Goal: Task Accomplishment & Management: Use online tool/utility

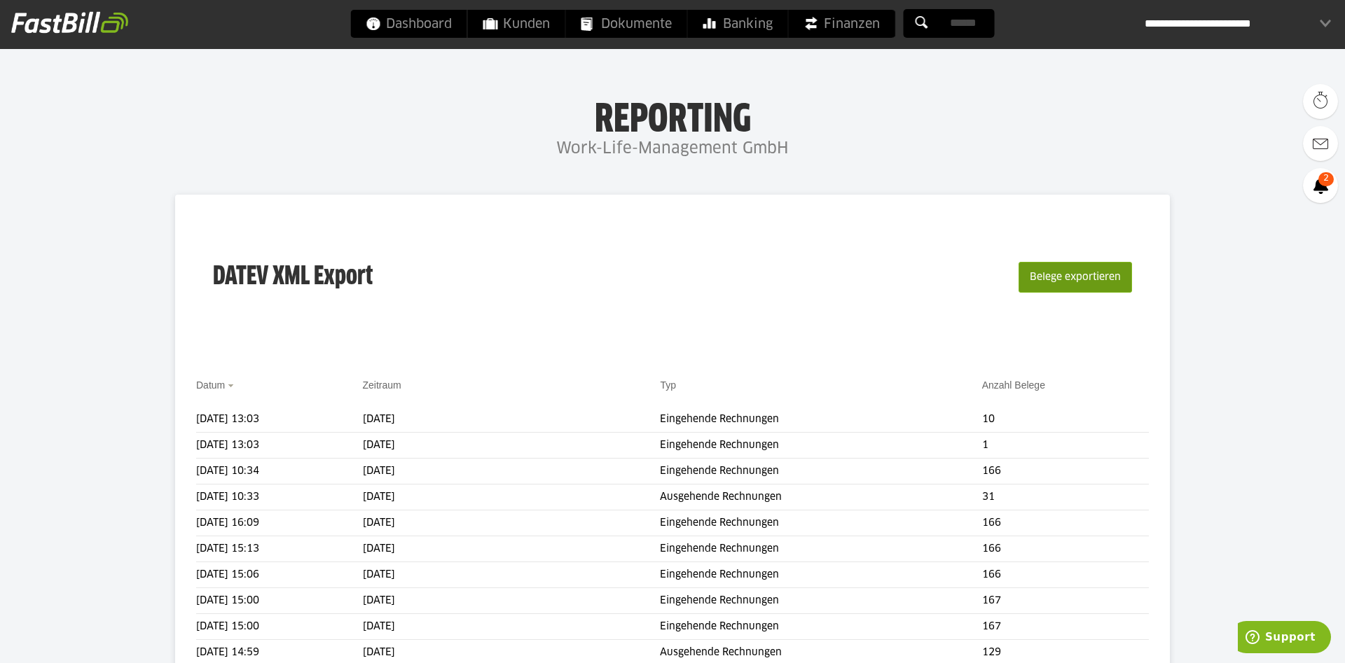
click at [1091, 276] on button "Belege exportieren" at bounding box center [1074, 277] width 113 height 31
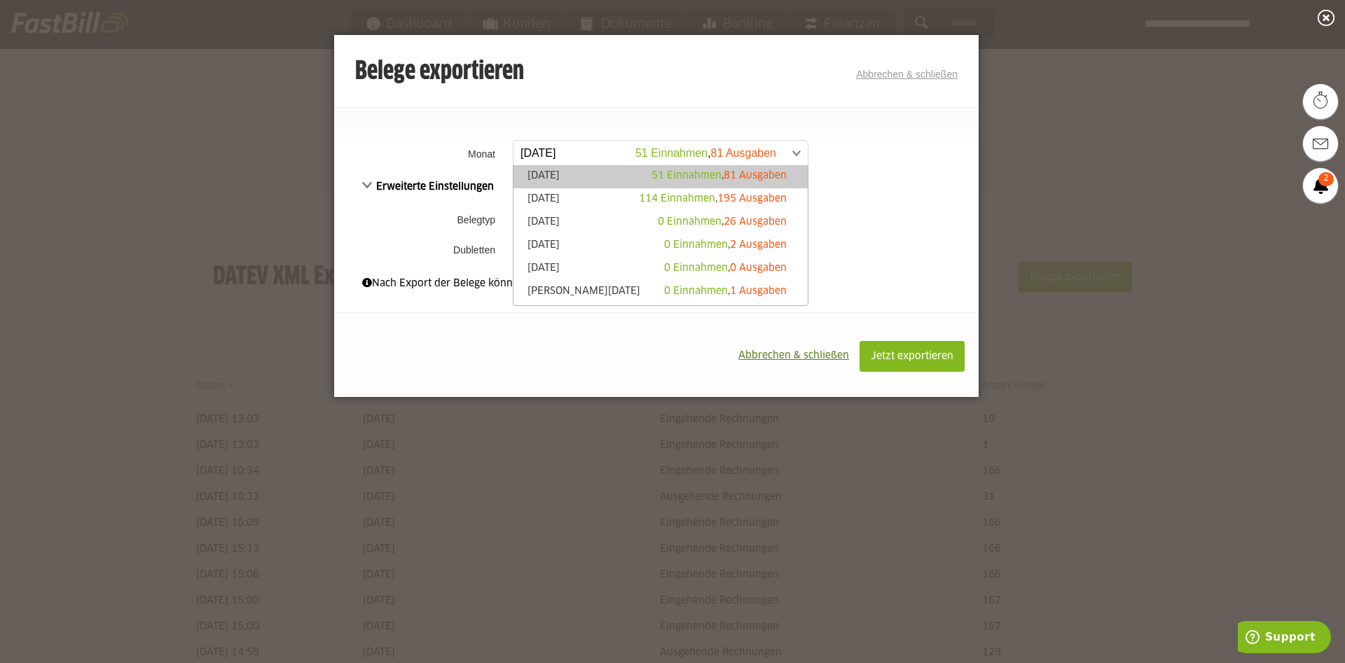
click at [796, 151] on span at bounding box center [653, 153] width 294 height 25
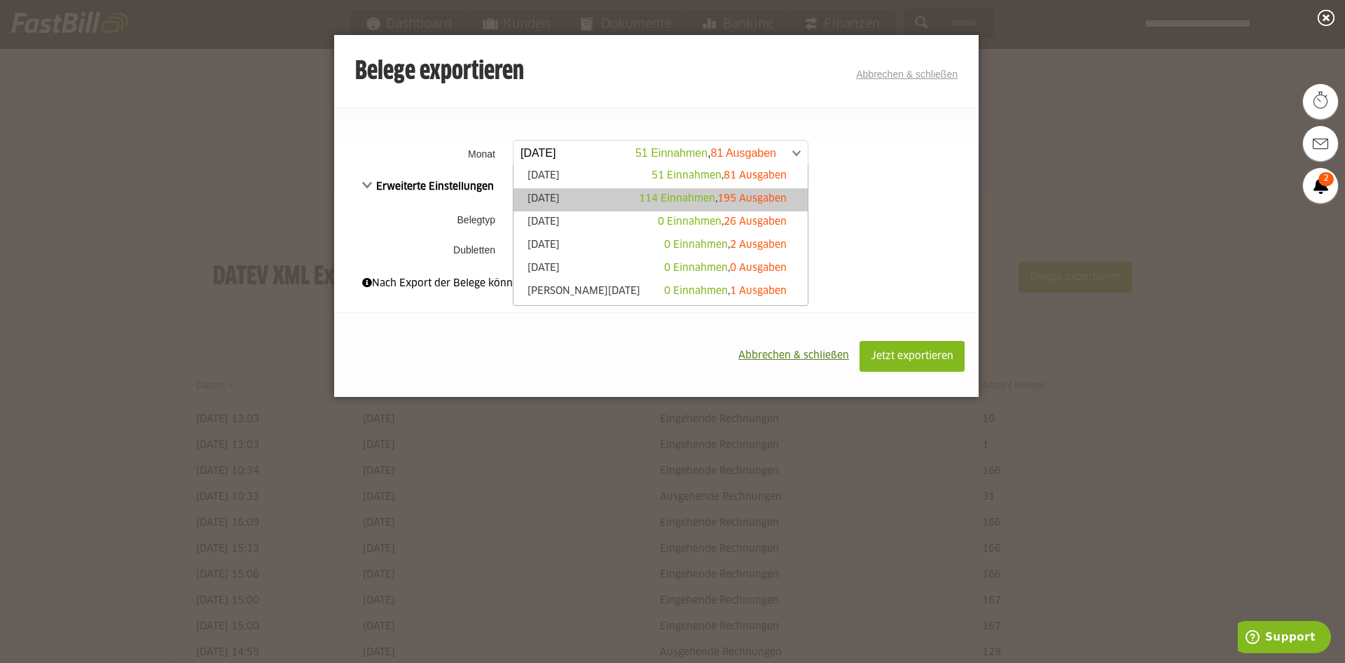
click at [584, 194] on link "Juli 2025 114 Einnahmen , 195 Ausgaben" at bounding box center [660, 200] width 280 height 16
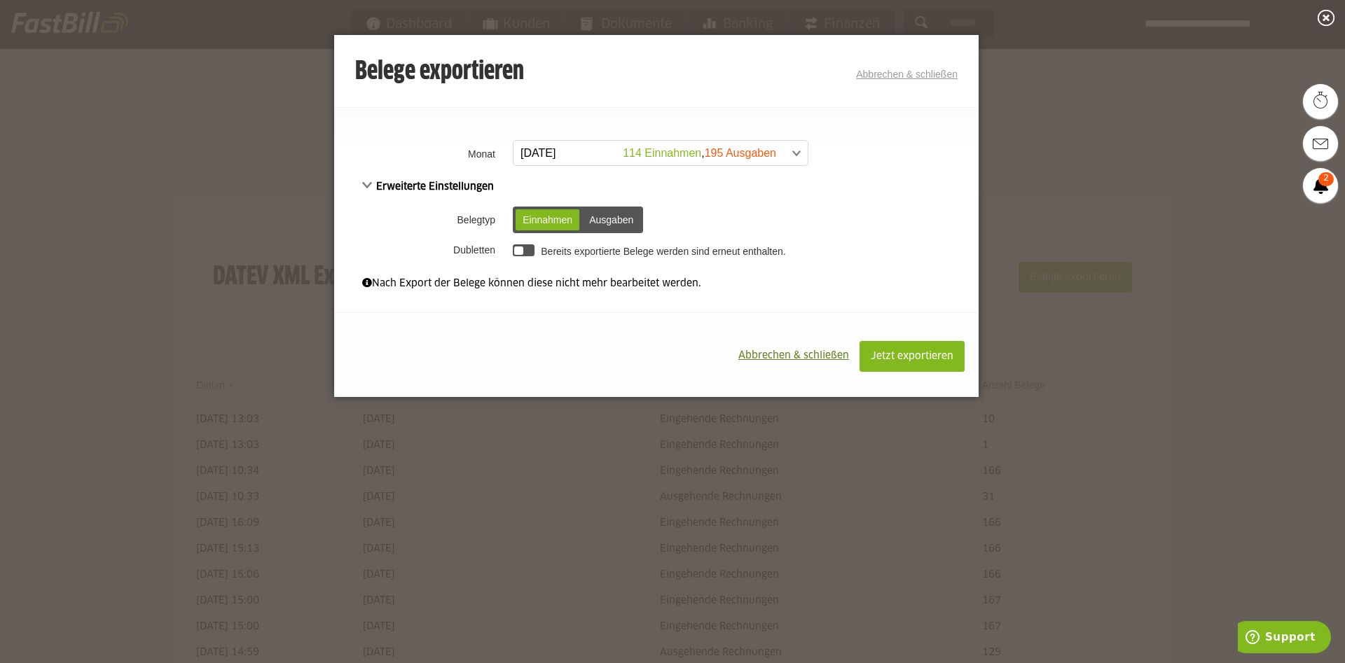
click at [539, 219] on div "Einnahmen" at bounding box center [547, 219] width 64 height 21
click at [917, 363] on button "Jetzt exportieren" at bounding box center [911, 356] width 105 height 31
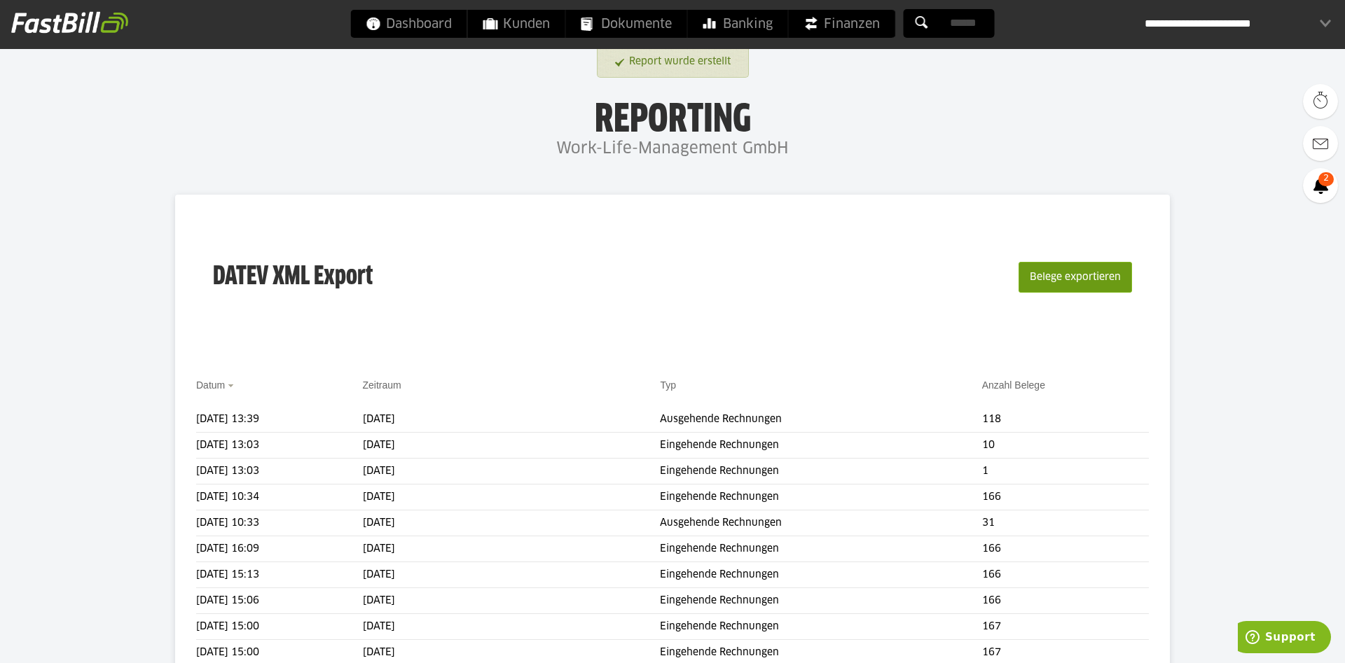
click at [1104, 286] on button "Belege exportieren" at bounding box center [1074, 277] width 113 height 31
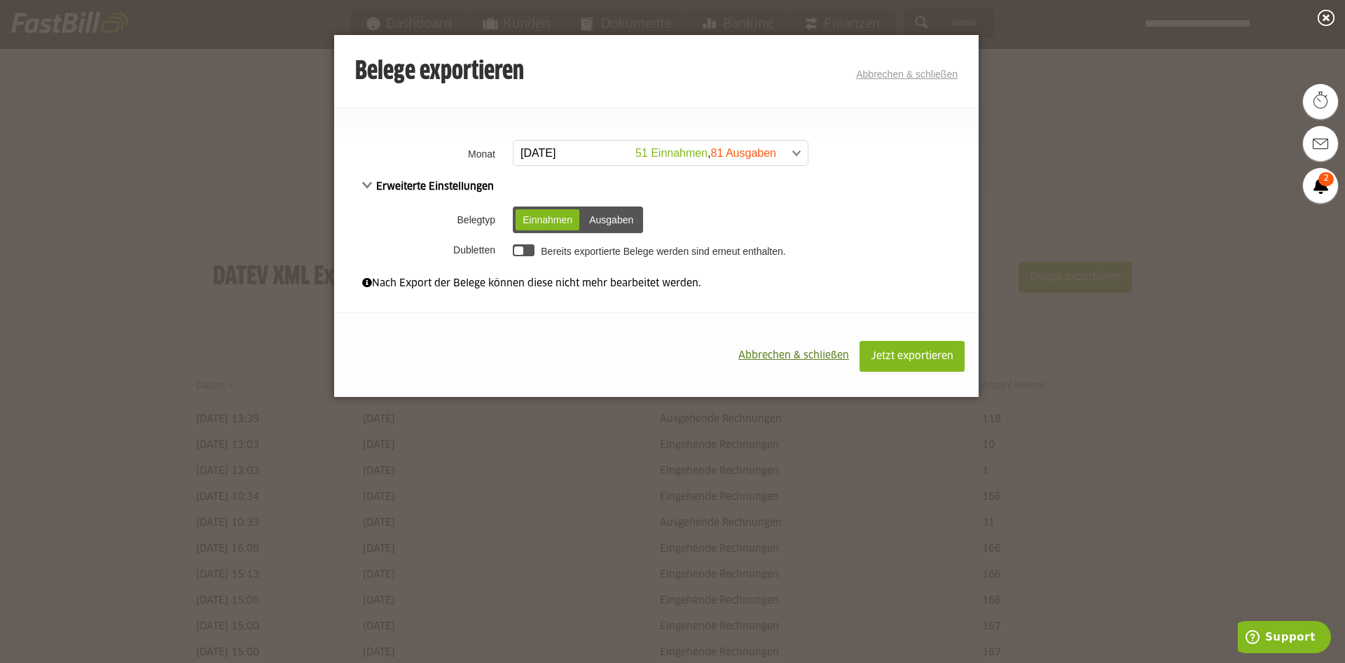
click at [612, 218] on div "Ausgaben" at bounding box center [611, 219] width 58 height 21
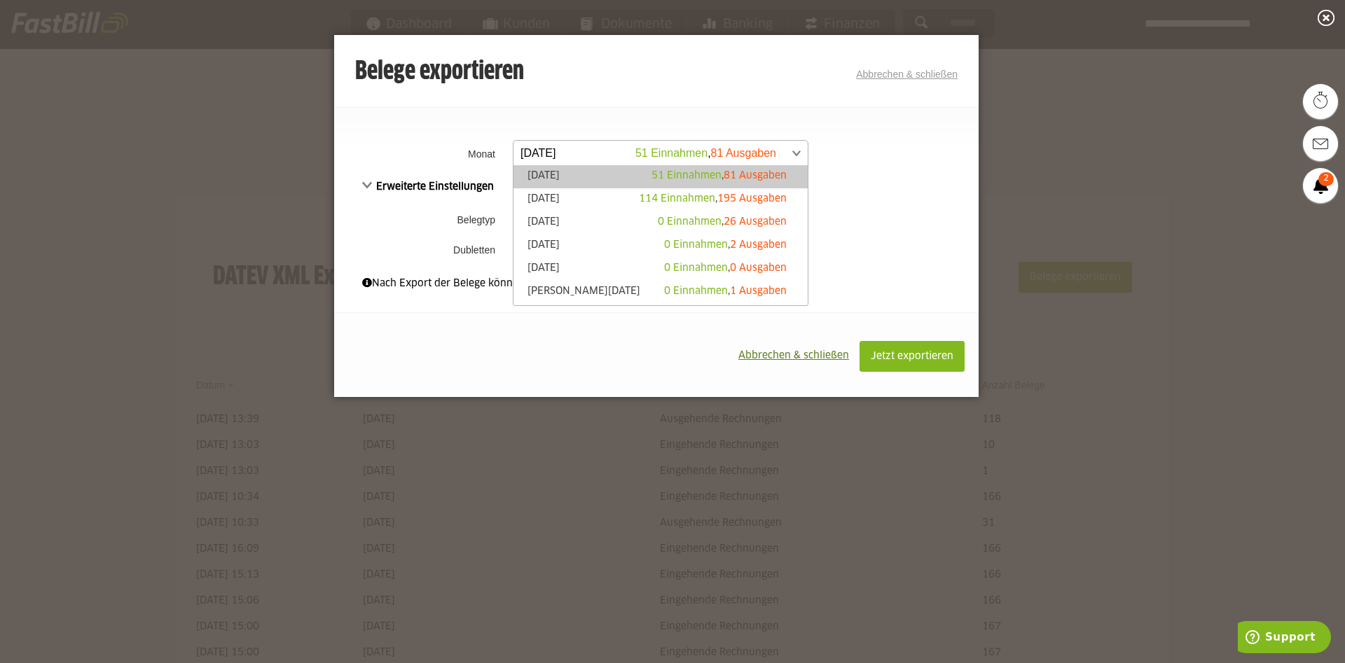
click at [796, 156] on span at bounding box center [653, 153] width 294 height 25
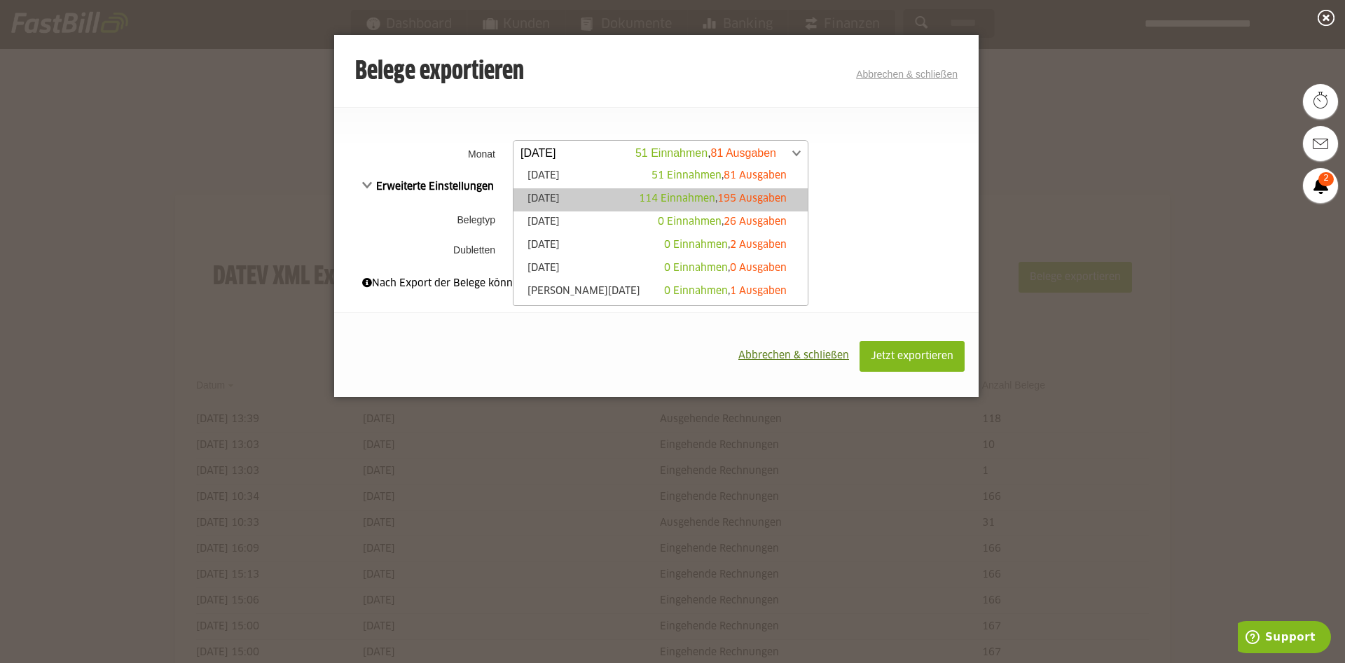
click at [611, 197] on link "[DATE] 114 Einnahmen , 195 Ausgaben" at bounding box center [660, 200] width 280 height 16
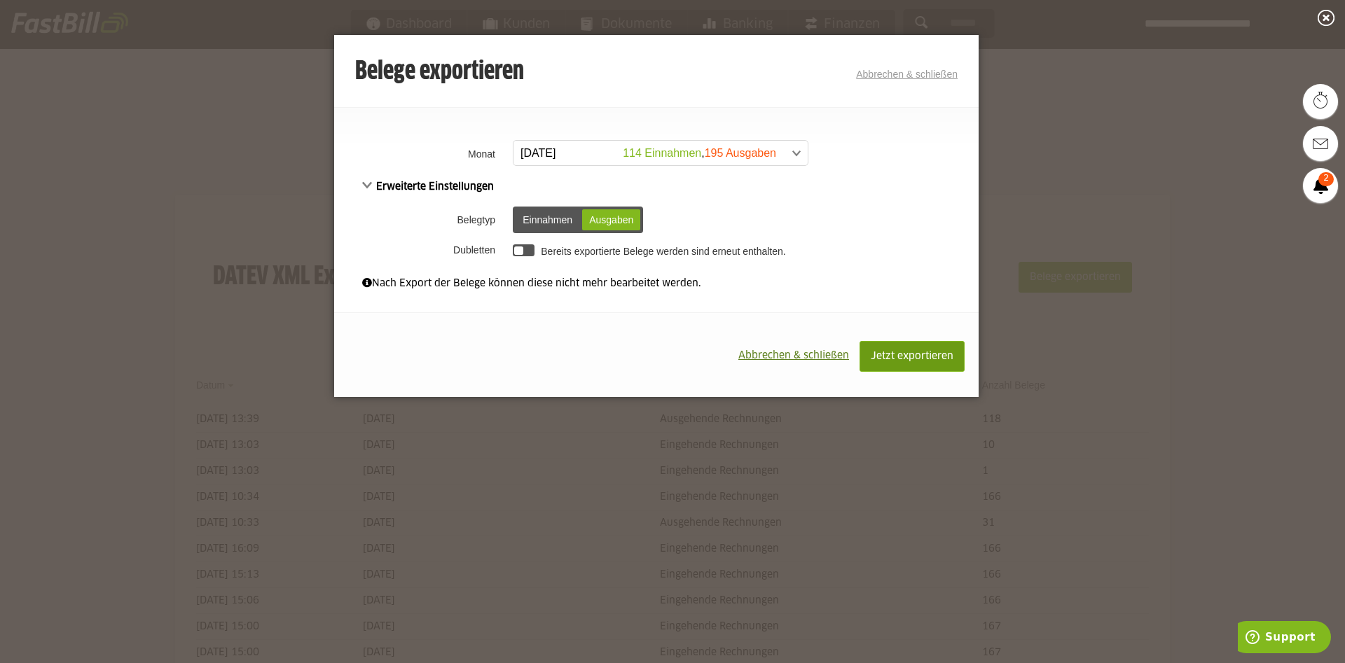
click at [890, 357] on span "Jetzt exportieren" at bounding box center [911, 357] width 83 height 10
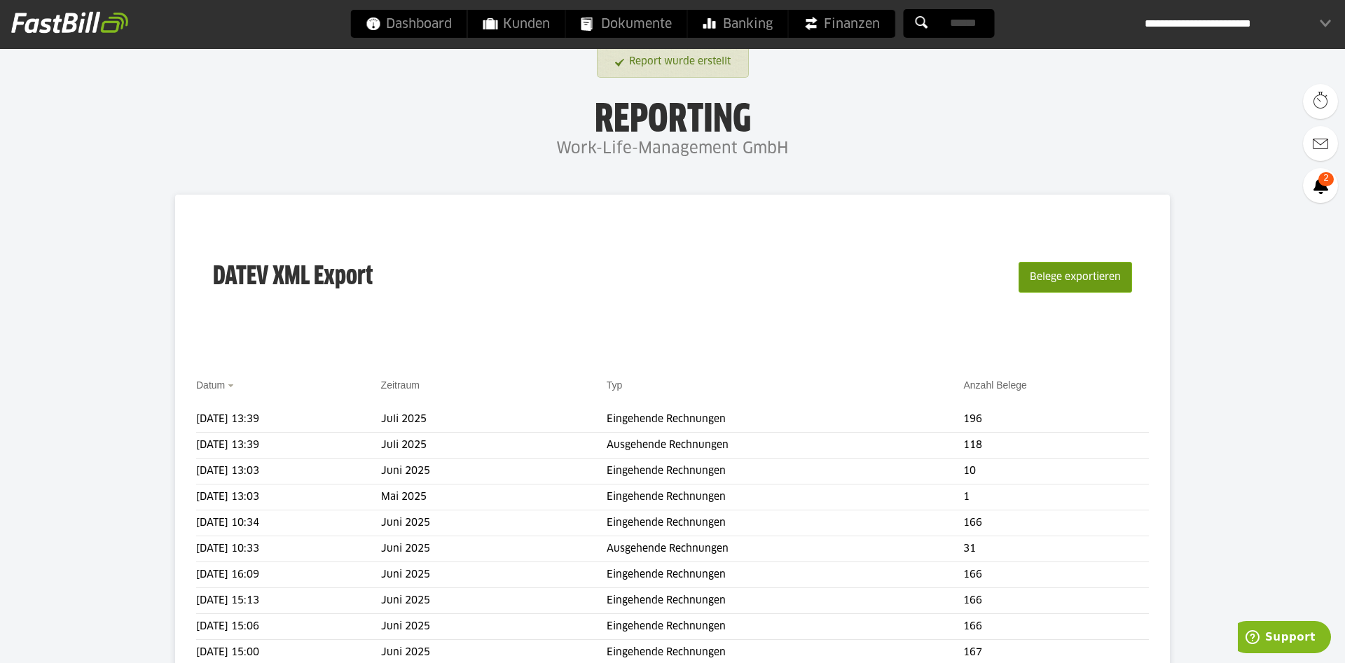
click at [1057, 282] on button "Belege exportieren" at bounding box center [1074, 277] width 113 height 31
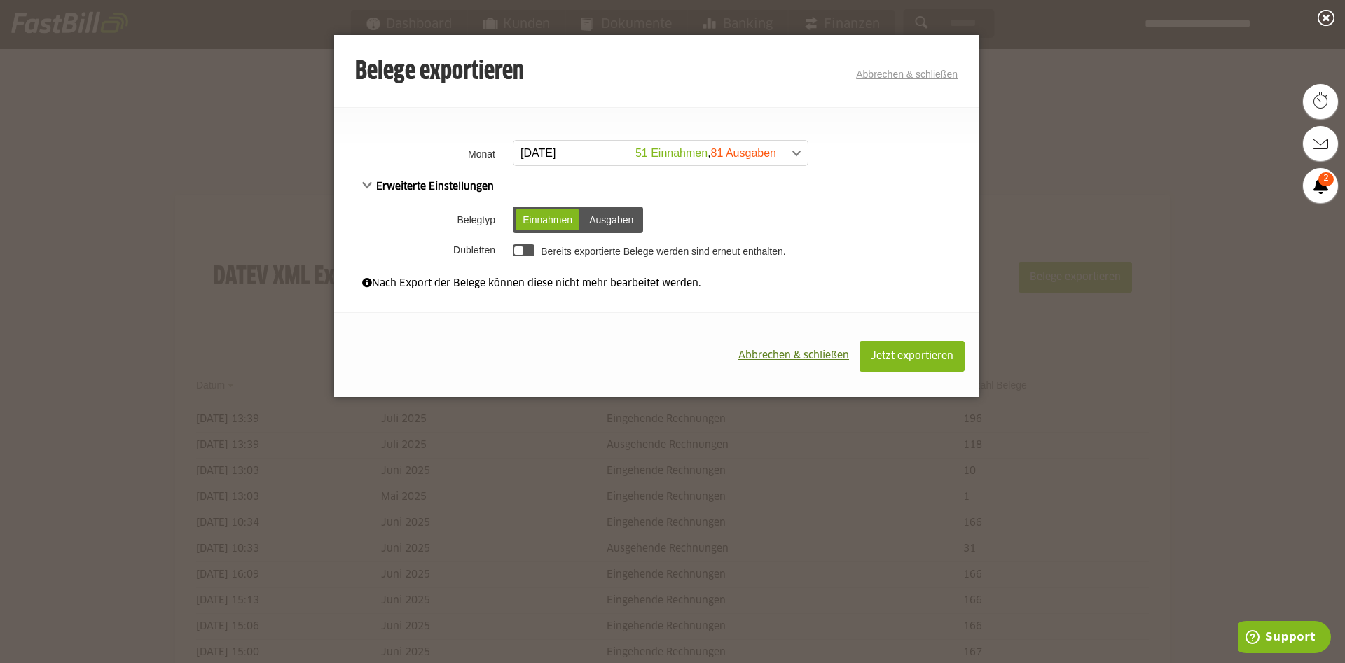
click at [789, 155] on span at bounding box center [653, 153] width 294 height 25
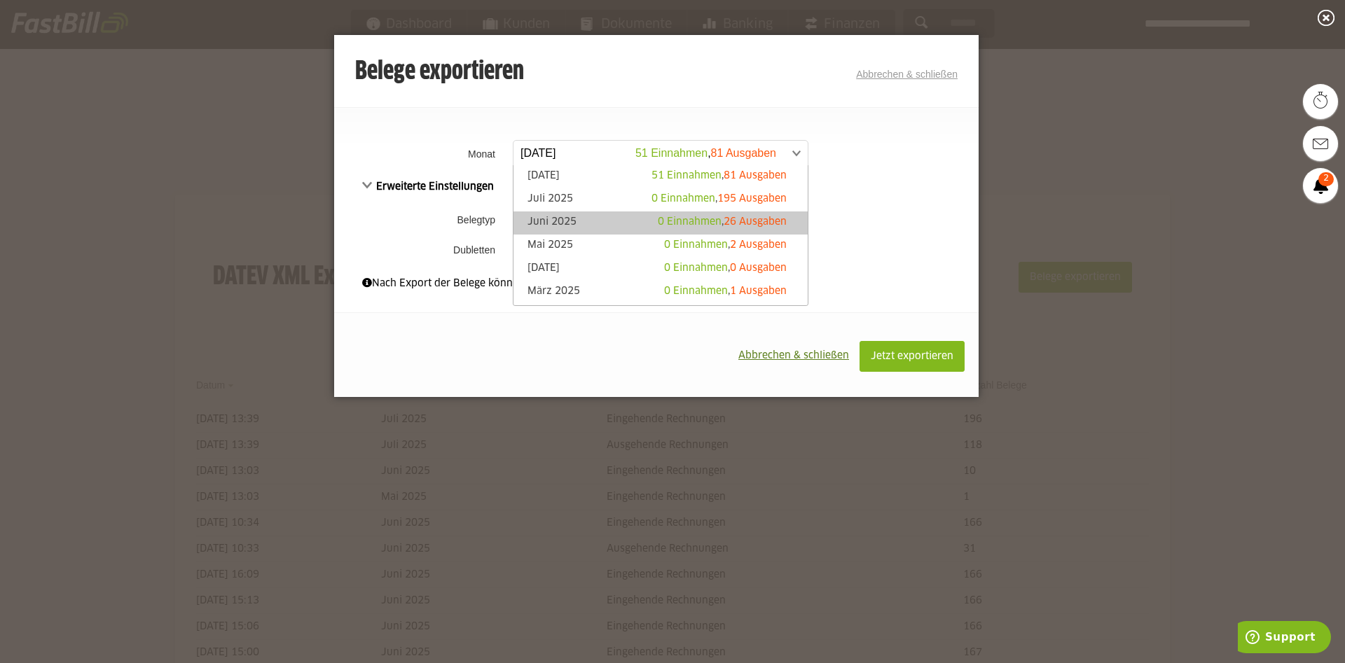
click at [757, 229] on link "Juni 2025 0 Einnahmen , 26 Ausgaben" at bounding box center [660, 223] width 280 height 16
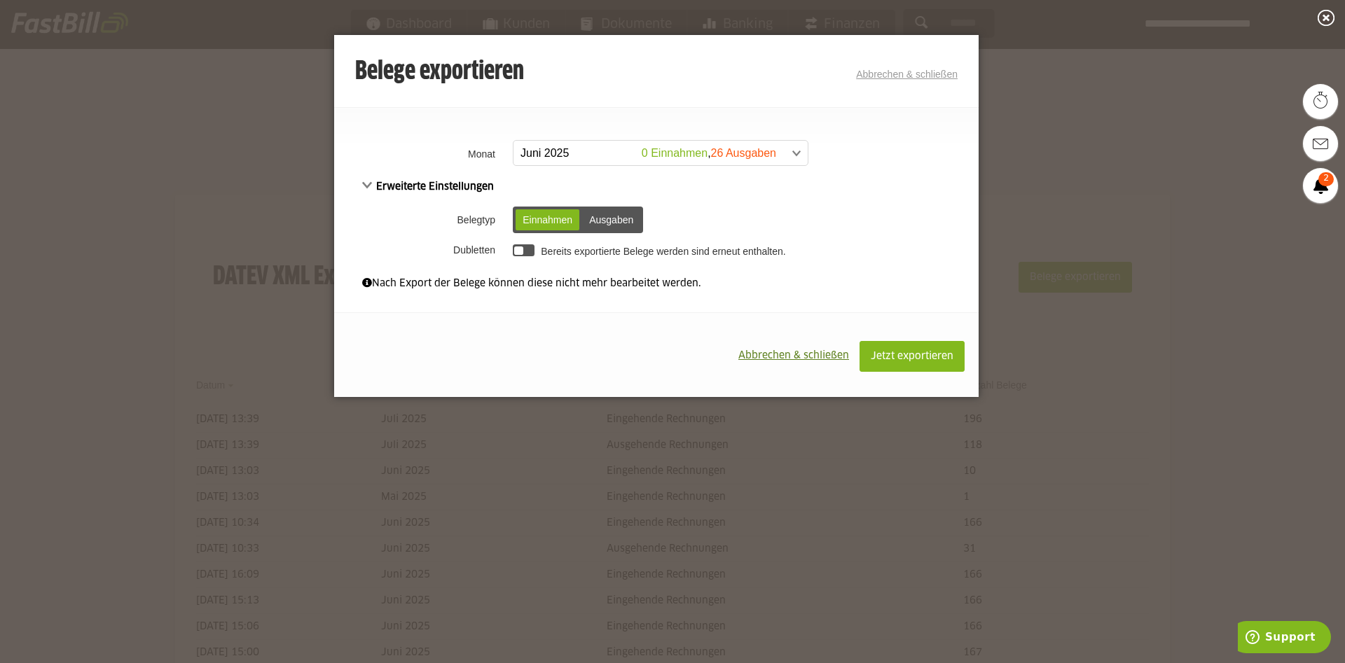
click at [598, 211] on div "Ausgaben" at bounding box center [611, 219] width 58 height 21
click at [928, 359] on span "Jetzt exportieren" at bounding box center [911, 357] width 83 height 10
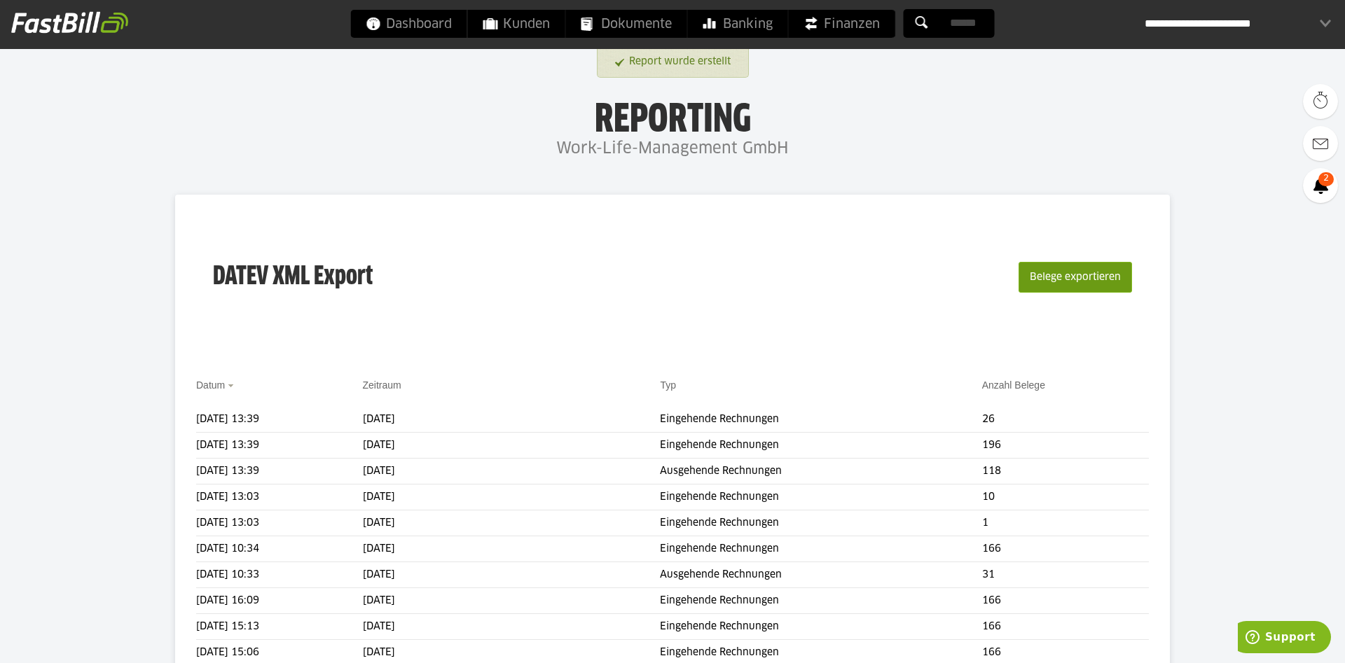
click at [1108, 274] on button "Belege exportieren" at bounding box center [1074, 277] width 113 height 31
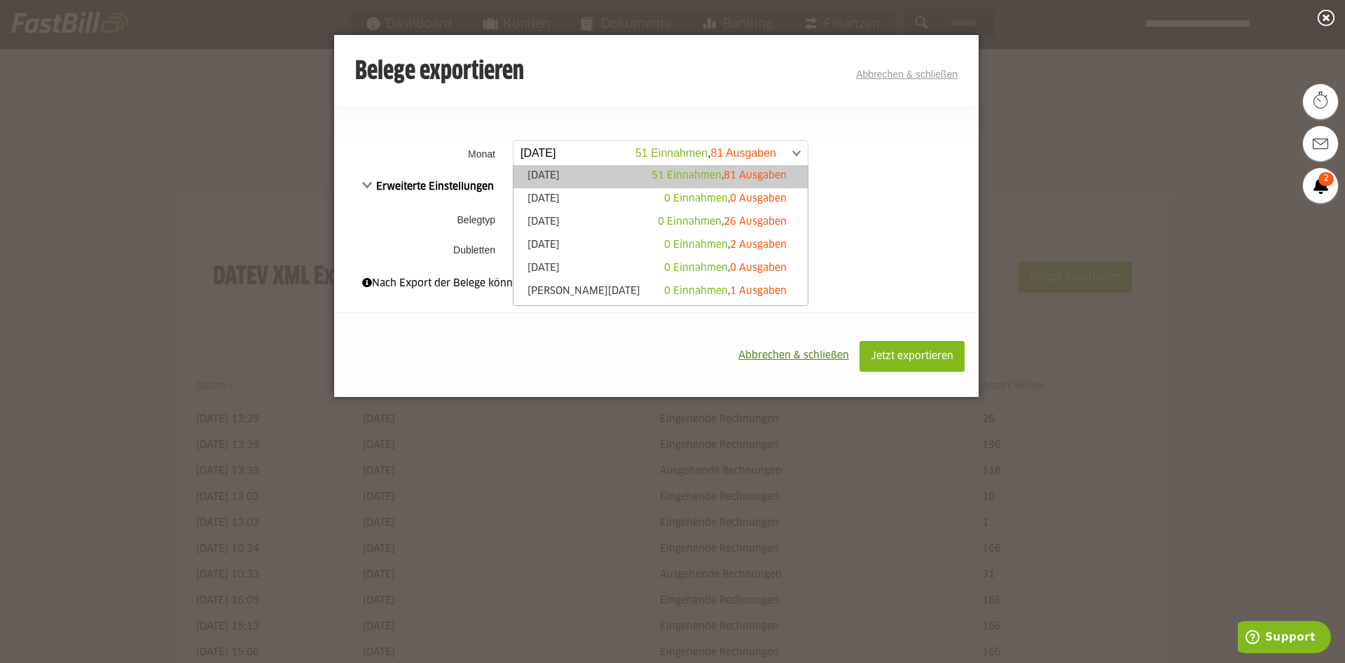
click at [776, 153] on span at bounding box center [653, 153] width 294 height 25
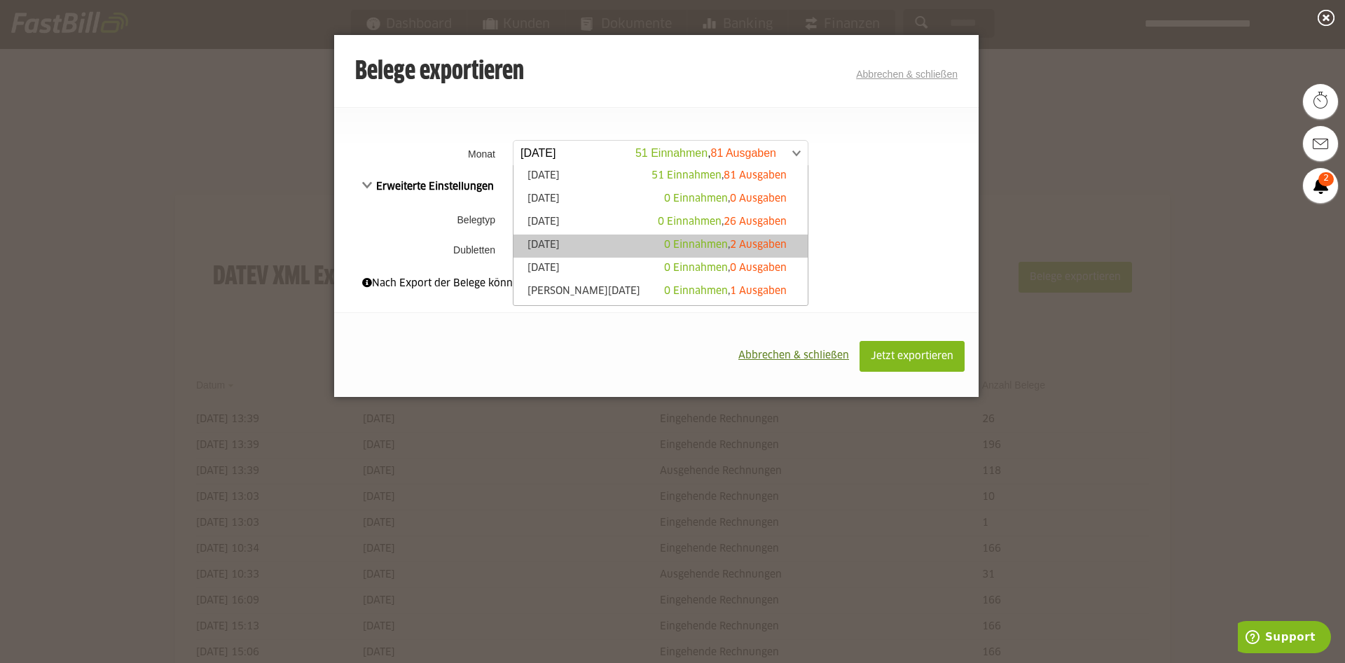
click at [609, 240] on link "Mai 2025 0 Einnahmen , 2 Ausgaben" at bounding box center [660, 246] width 280 height 16
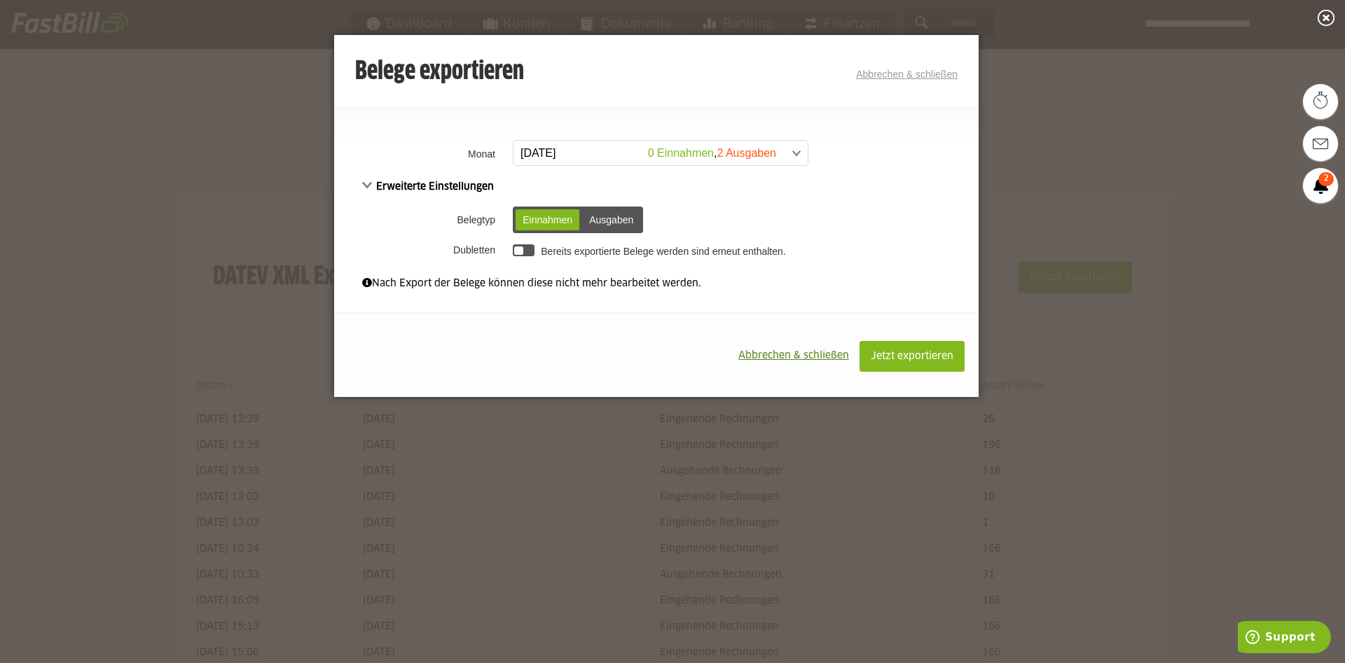
click at [605, 213] on div "Ausgaben" at bounding box center [611, 219] width 58 height 21
click at [908, 358] on span "Jetzt exportieren" at bounding box center [911, 357] width 83 height 10
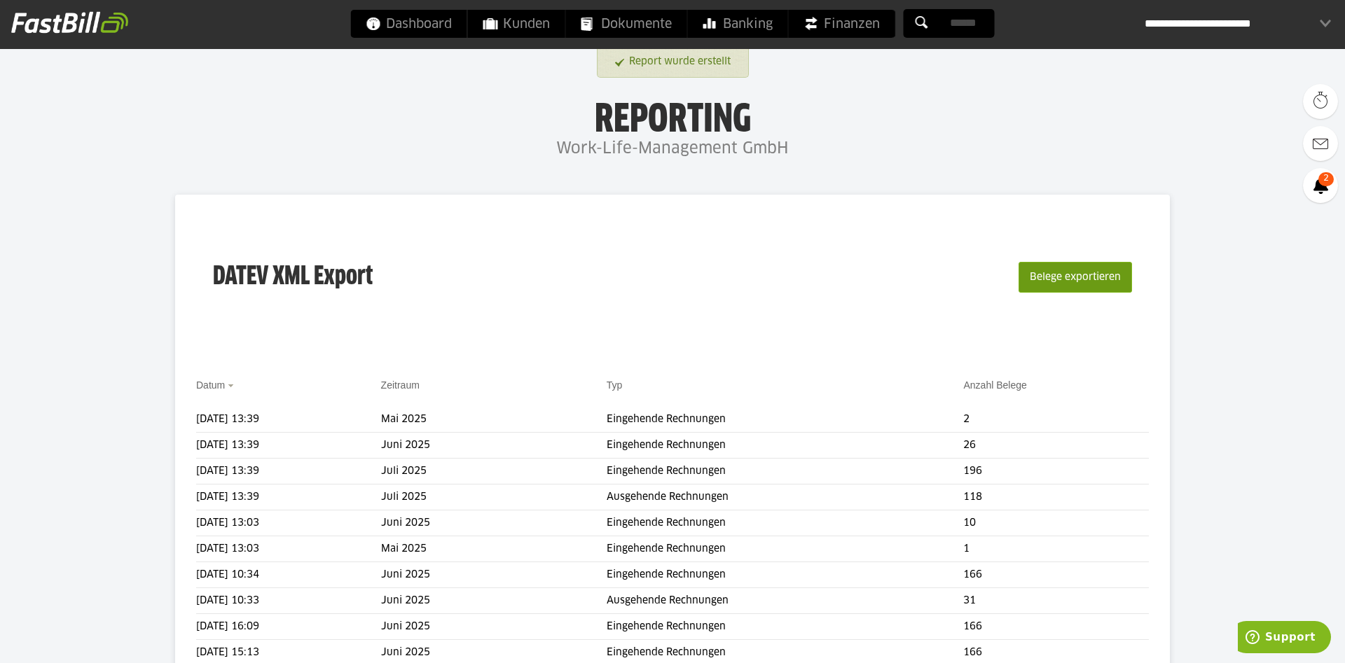
click at [1055, 286] on button "Belege exportieren" at bounding box center [1074, 277] width 113 height 31
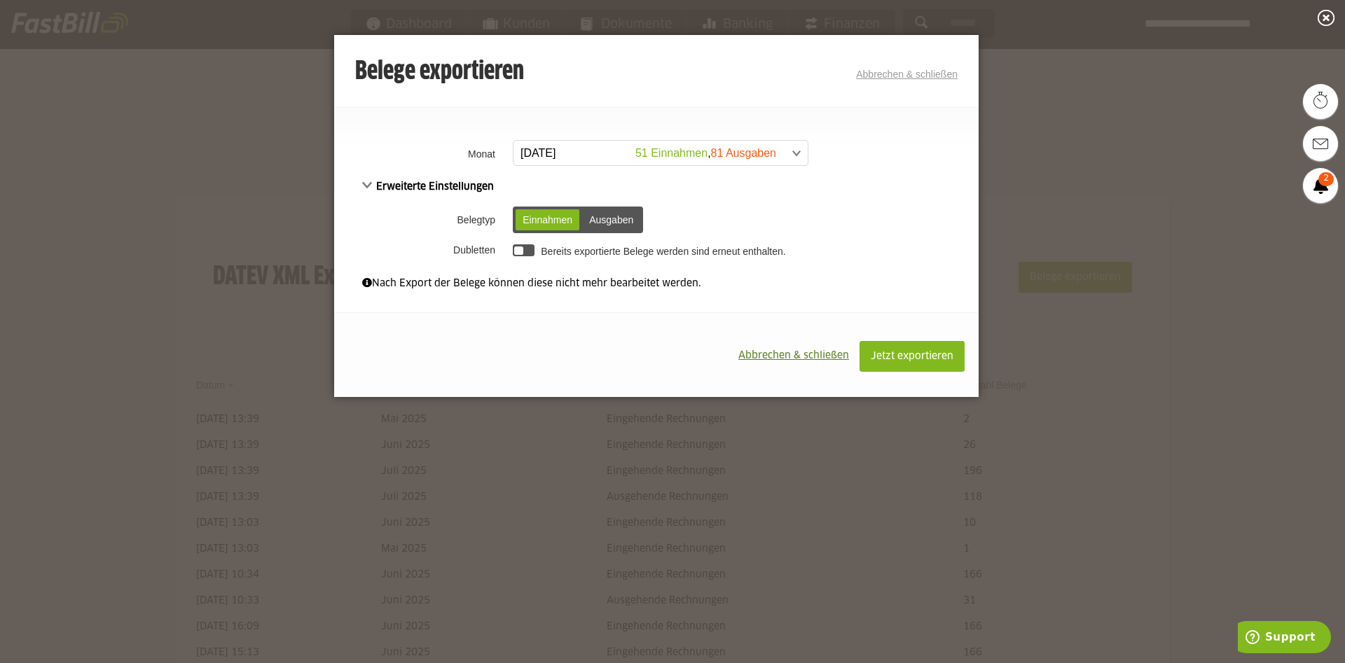
click at [801, 153] on link "[DATE] 51 Einnahmen , 81 Ausgaben" at bounding box center [661, 153] width 296 height 26
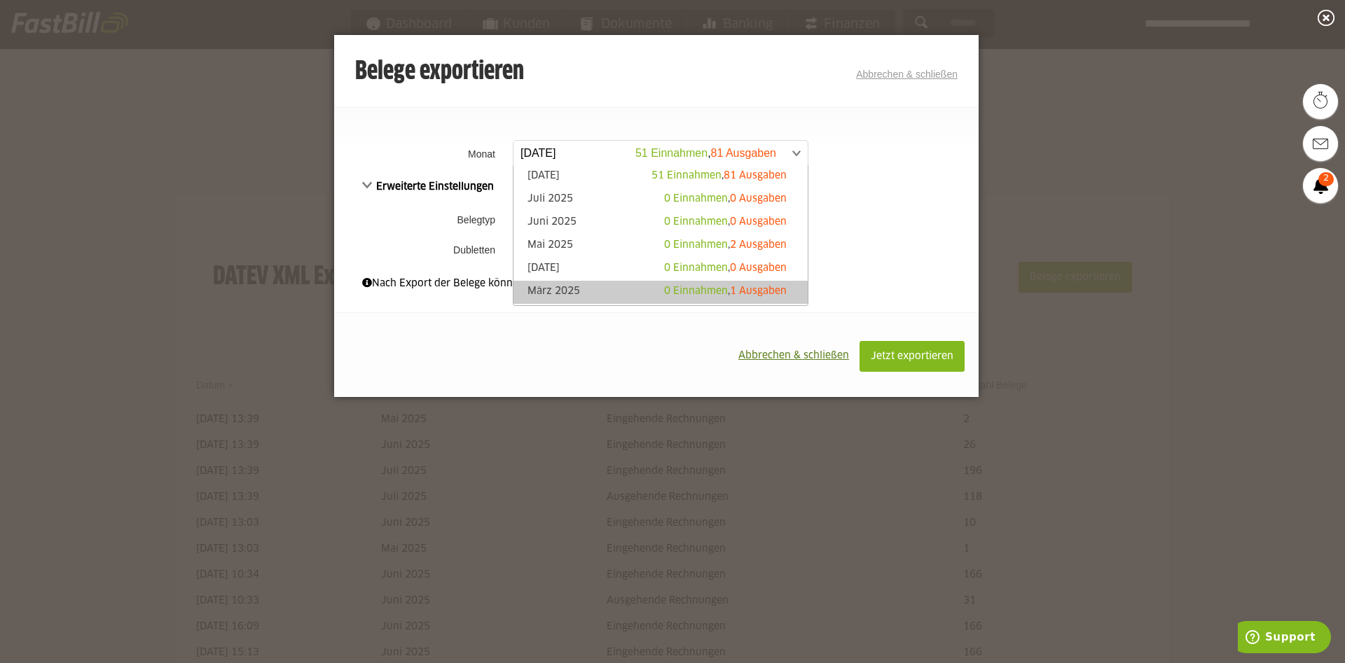
click at [632, 285] on link "März 2025 0 Einnahmen , 1 Ausgaben" at bounding box center [660, 292] width 280 height 16
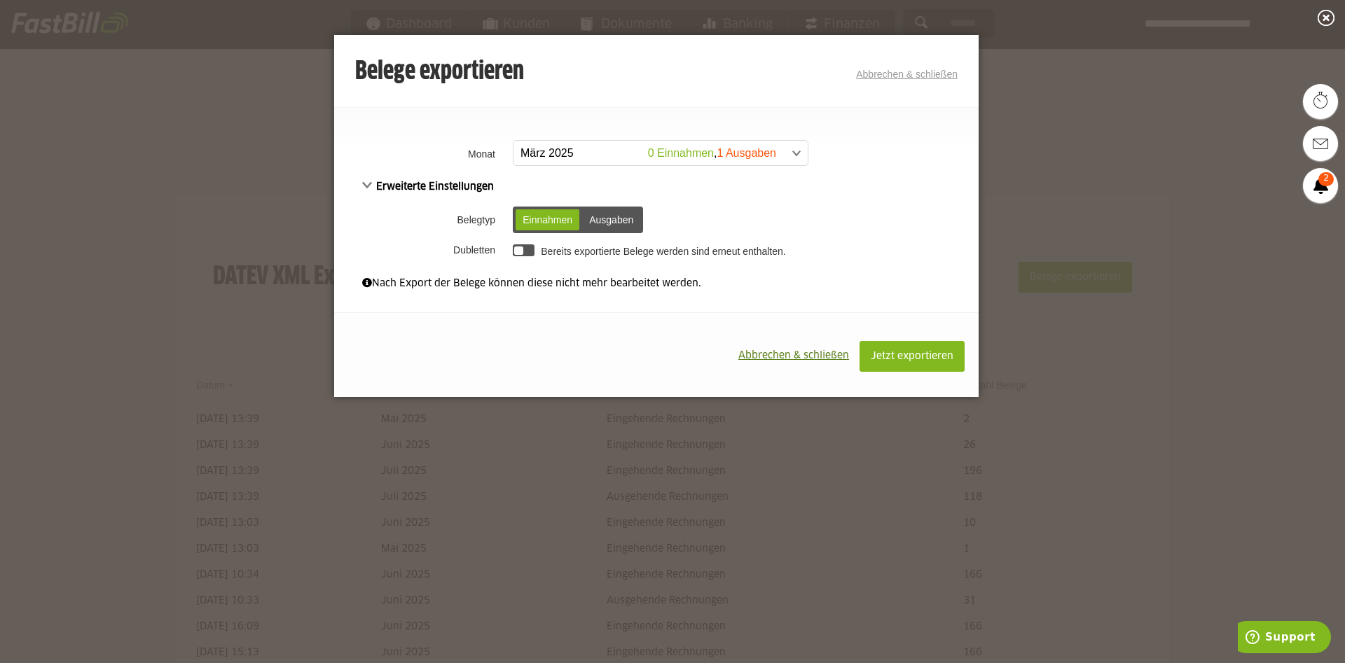
click at [625, 221] on div "Ausgaben" at bounding box center [611, 219] width 58 height 21
click at [929, 357] on span "Jetzt exportieren" at bounding box center [911, 357] width 83 height 10
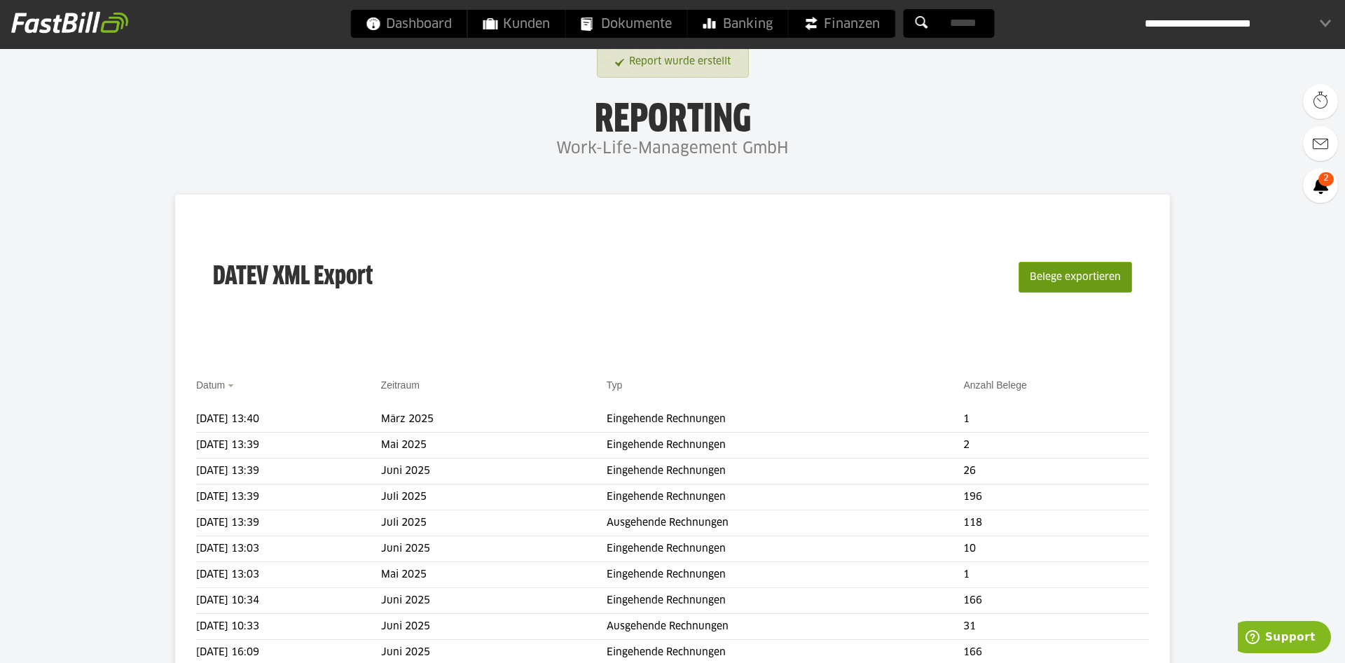
click at [1080, 285] on button "Belege exportieren" at bounding box center [1074, 277] width 113 height 31
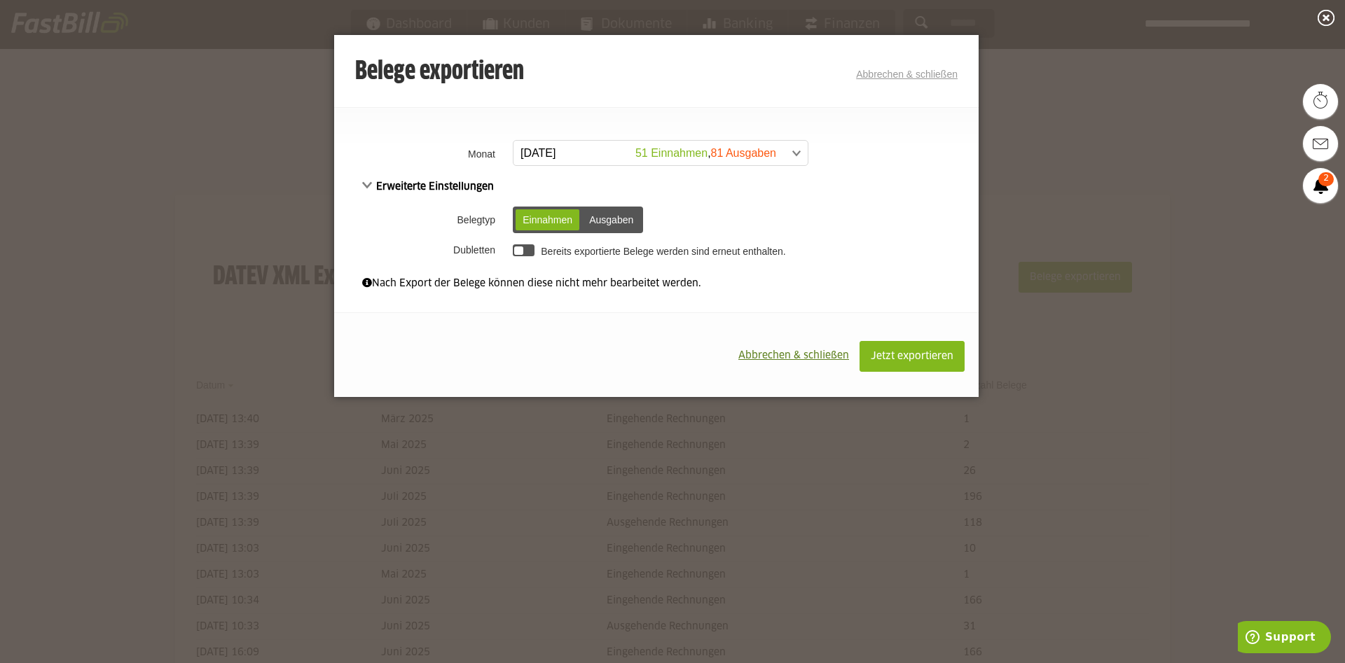
click at [803, 153] on link "[DATE] 51 Einnahmen , 81 Ausgaben" at bounding box center [661, 153] width 296 height 26
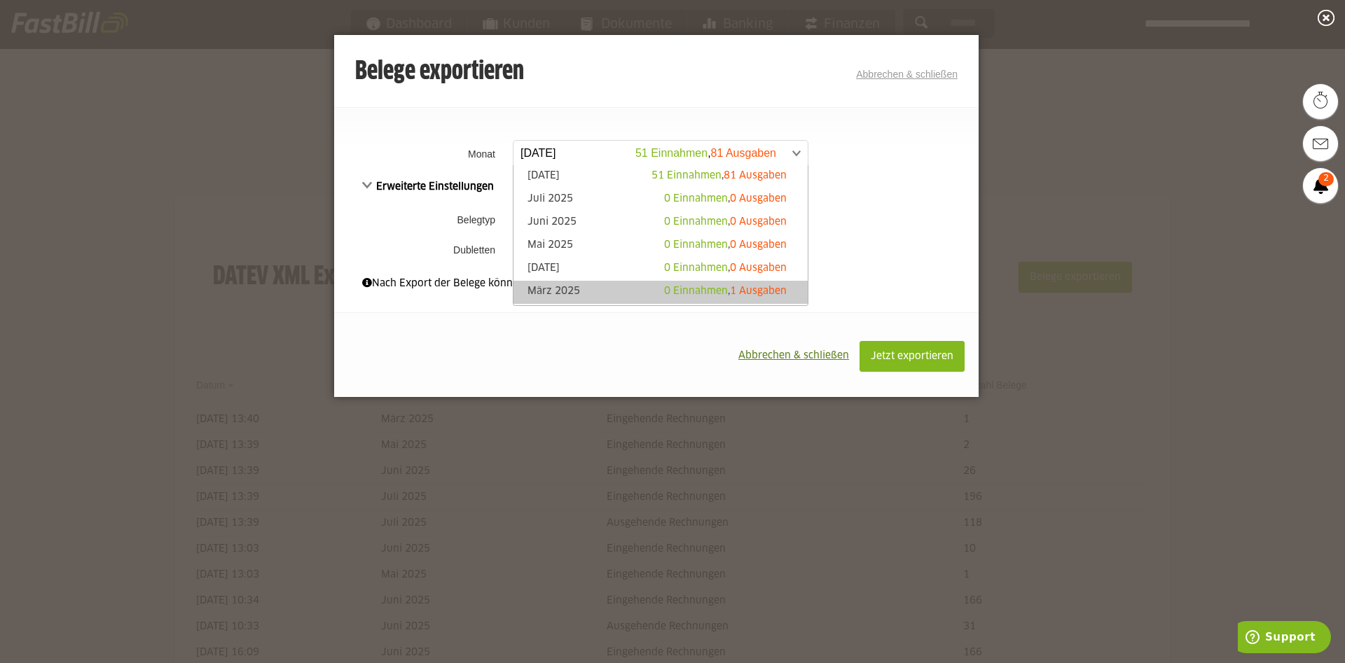
click at [614, 298] on link "März 2025 0 Einnahmen , 1 Ausgaben" at bounding box center [660, 292] width 280 height 16
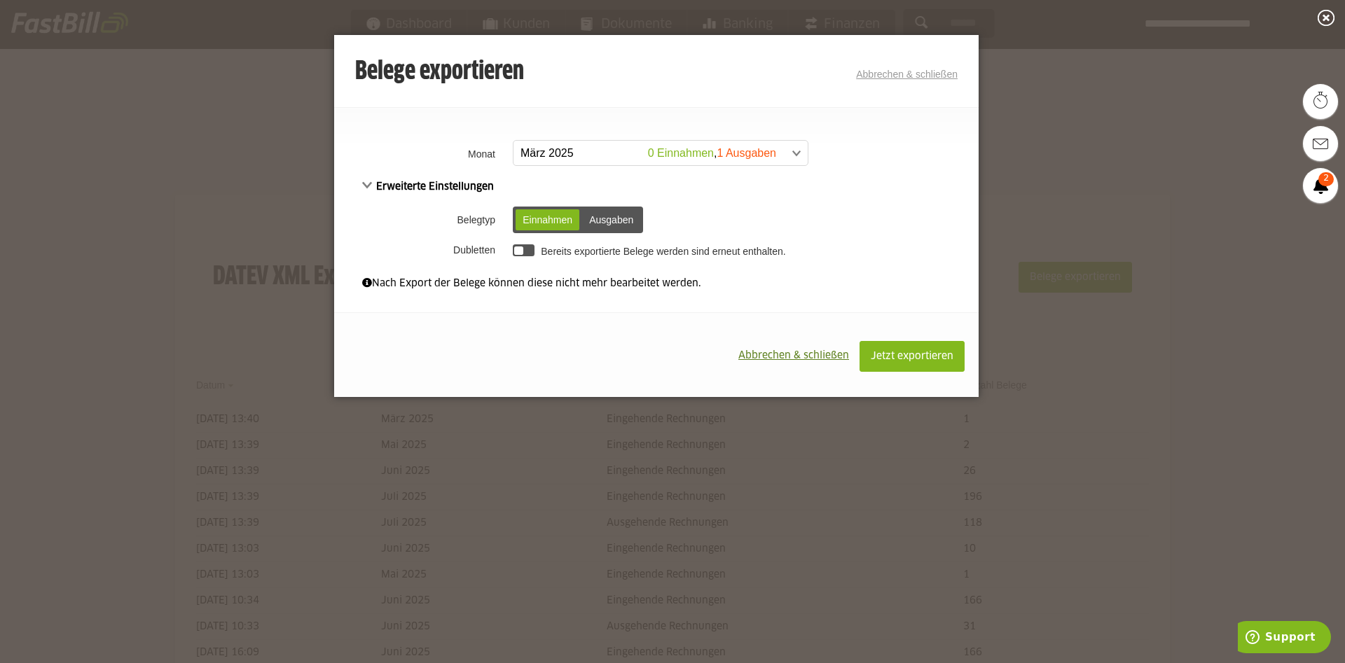
click at [611, 221] on div "Ausgaben" at bounding box center [611, 219] width 58 height 21
click at [919, 356] on span "Jetzt exportieren" at bounding box center [911, 357] width 83 height 10
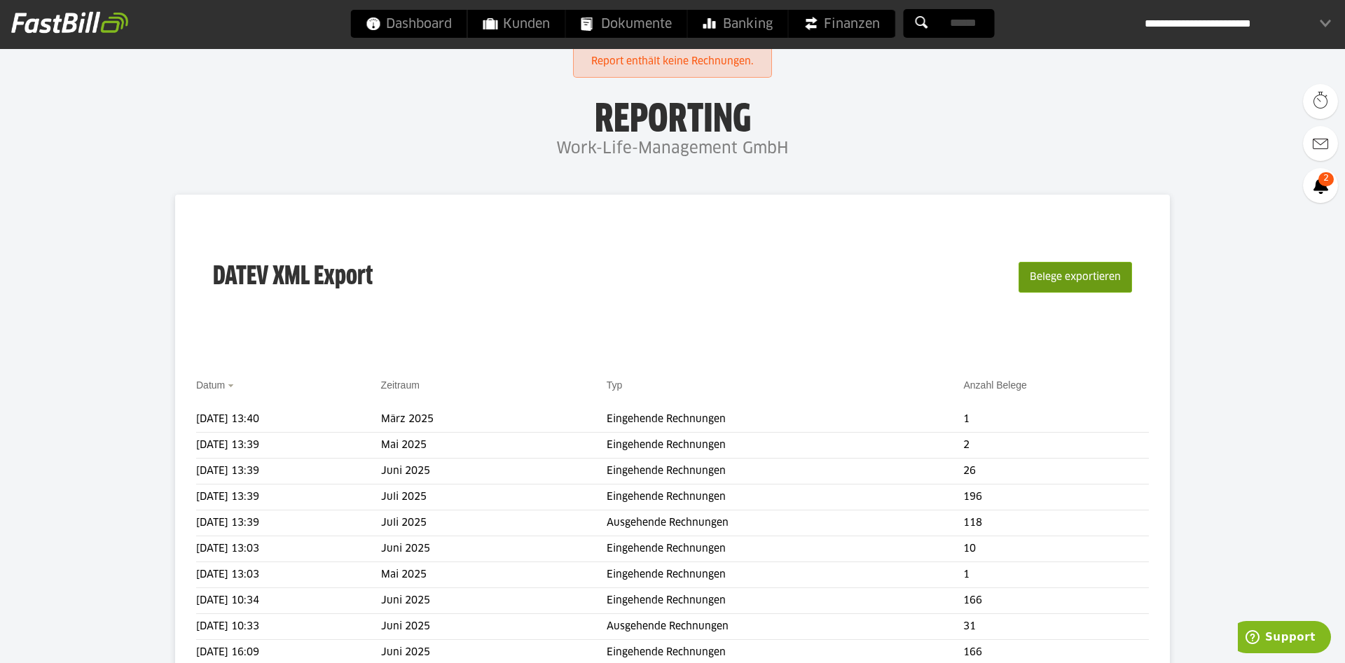
click at [1100, 282] on button "Belege exportieren" at bounding box center [1074, 277] width 113 height 31
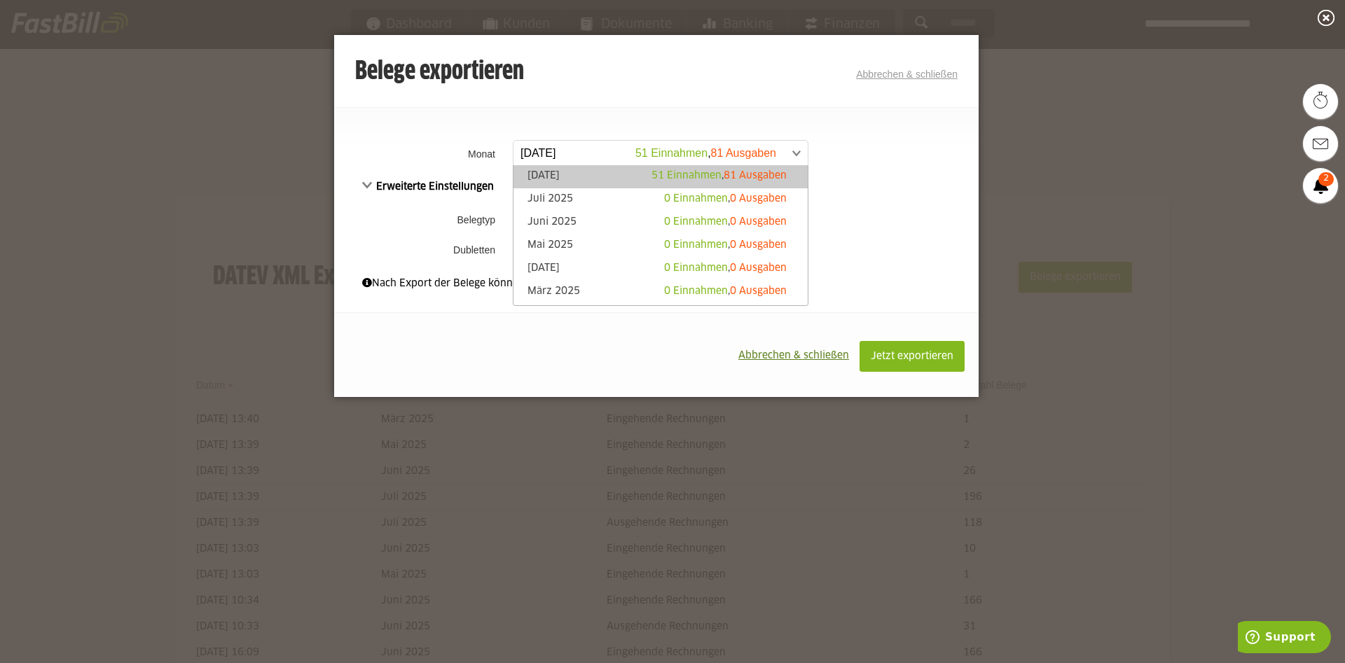
click at [801, 155] on link "[DATE] 51 Einnahmen , 81 Ausgaben" at bounding box center [661, 153] width 296 height 26
click at [1050, 169] on div at bounding box center [672, 331] width 1345 height 663
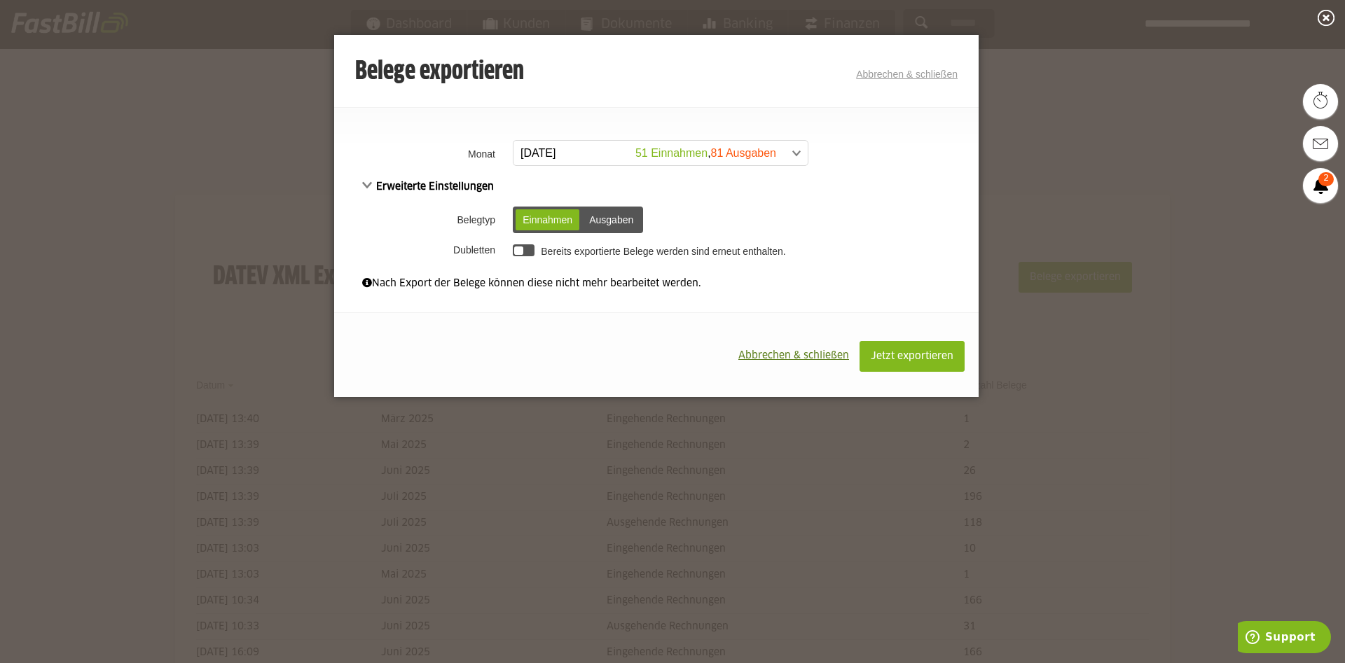
click at [1068, 170] on div at bounding box center [672, 331] width 1345 height 663
click at [892, 76] on link "Abbrechen & schließen" at bounding box center [907, 74] width 102 height 11
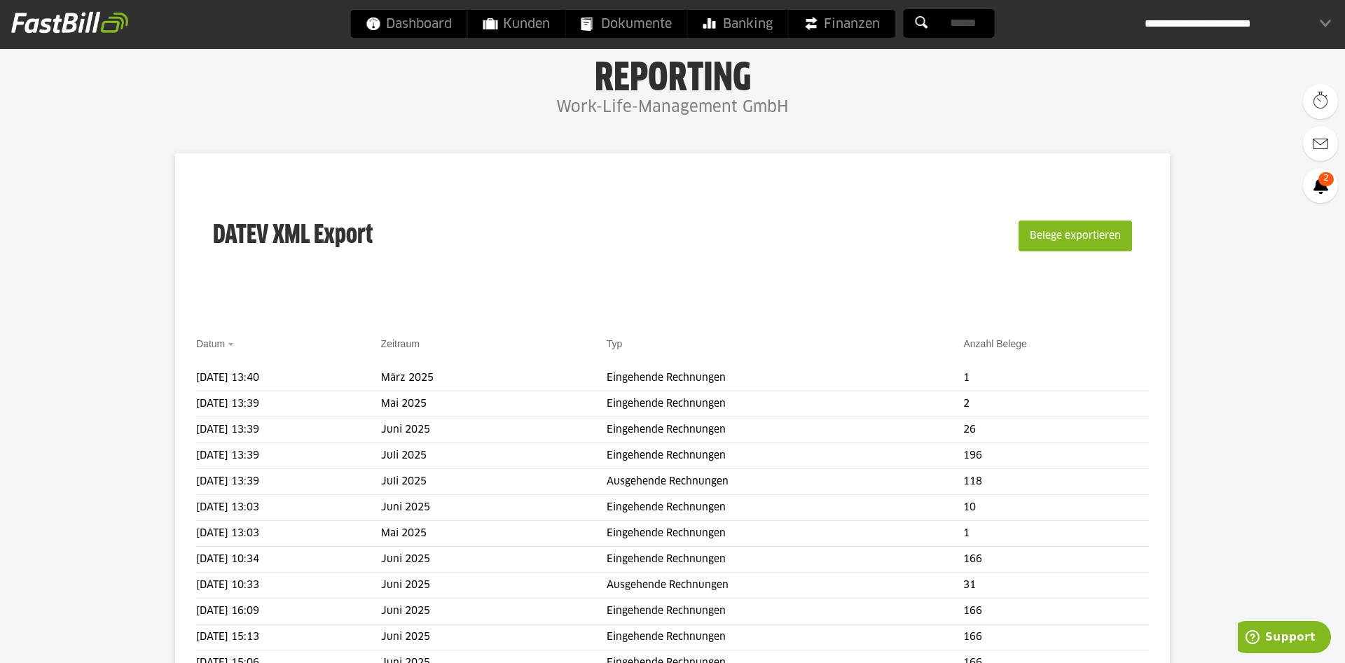
scroll to position [71, 0]
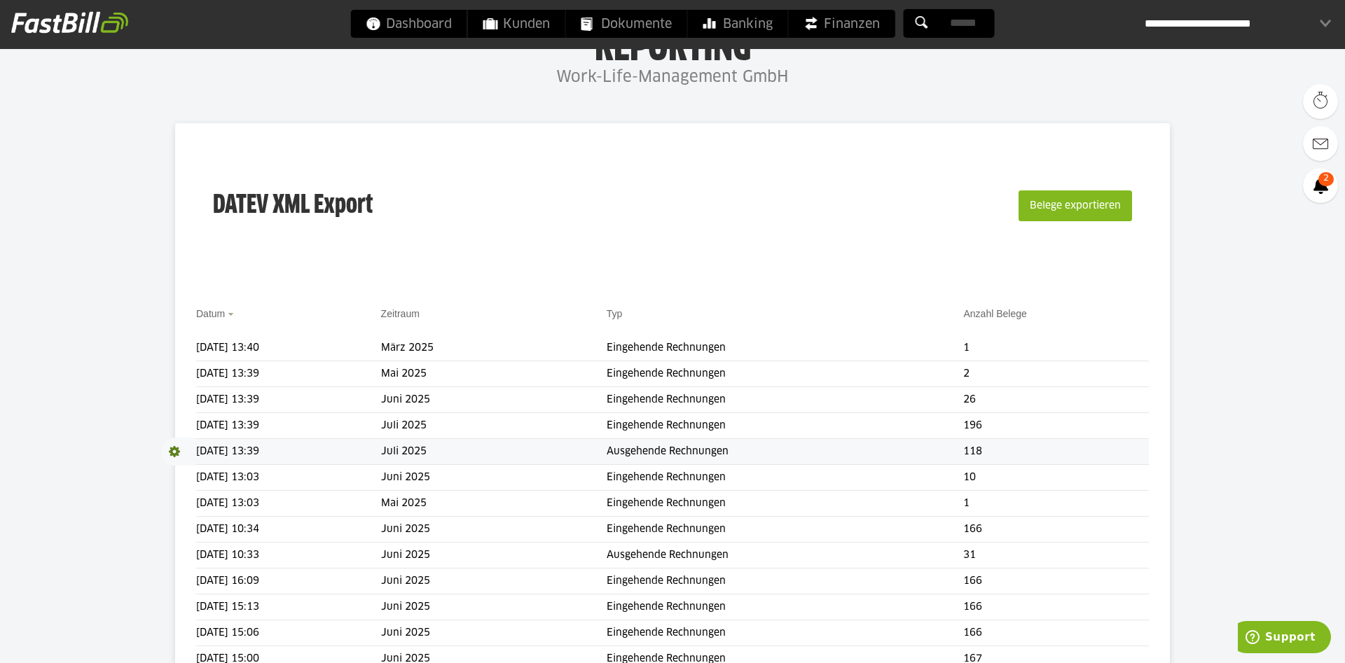
click at [172, 448] on span at bounding box center [178, 452] width 35 height 28
click at [190, 472] on link "Download" at bounding box center [198, 470] width 75 height 16
click at [179, 445] on span "Download" at bounding box center [178, 452] width 35 height 28
click at [188, 472] on link "Download" at bounding box center [198, 470] width 75 height 16
click at [173, 426] on span at bounding box center [178, 426] width 35 height 28
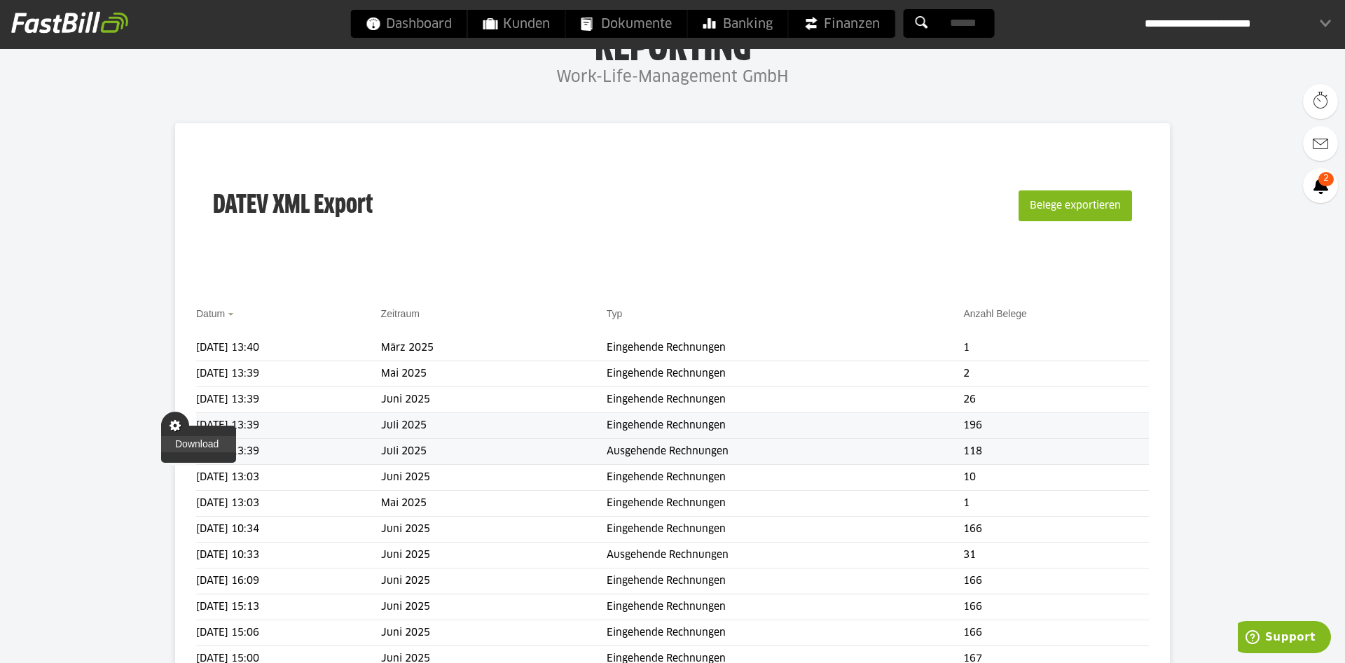
click at [206, 445] on link "Download" at bounding box center [198, 444] width 75 height 16
click at [172, 398] on span at bounding box center [178, 400] width 35 height 28
click at [176, 415] on link "Download" at bounding box center [198, 418] width 75 height 16
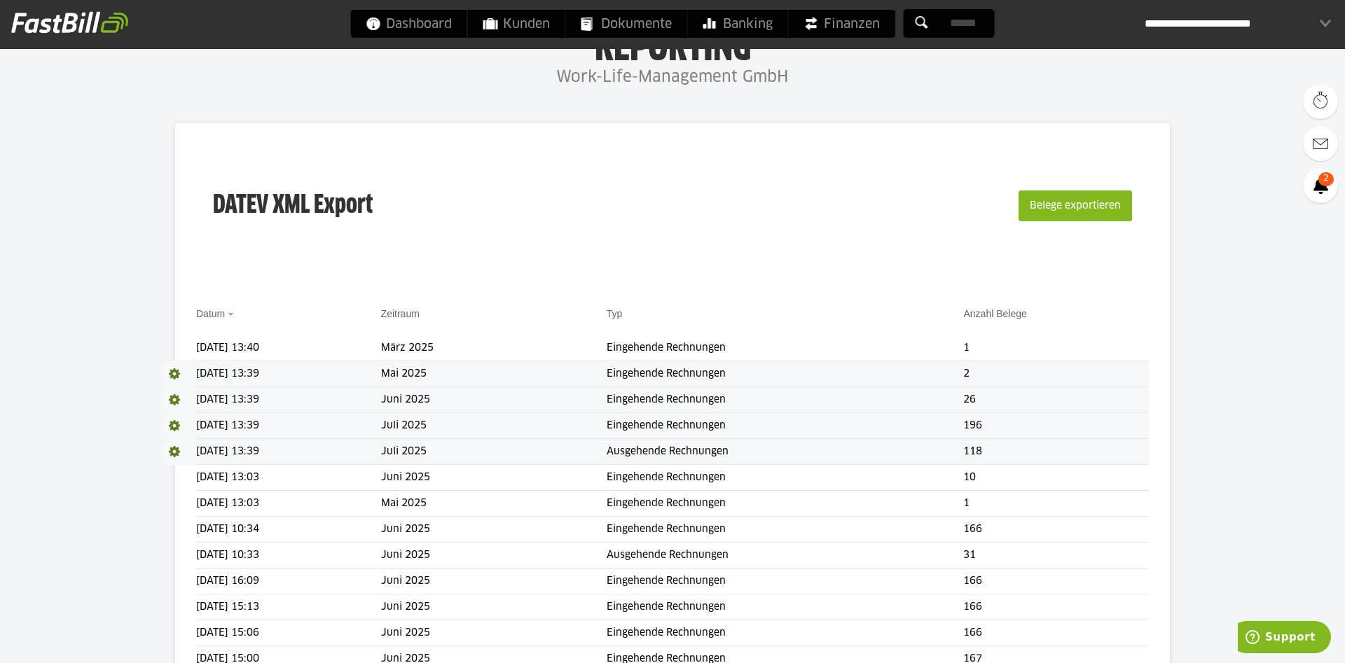
click at [177, 372] on span at bounding box center [178, 374] width 35 height 28
click at [186, 389] on link "Download" at bounding box center [198, 392] width 75 height 16
click at [173, 347] on span at bounding box center [178, 348] width 35 height 28
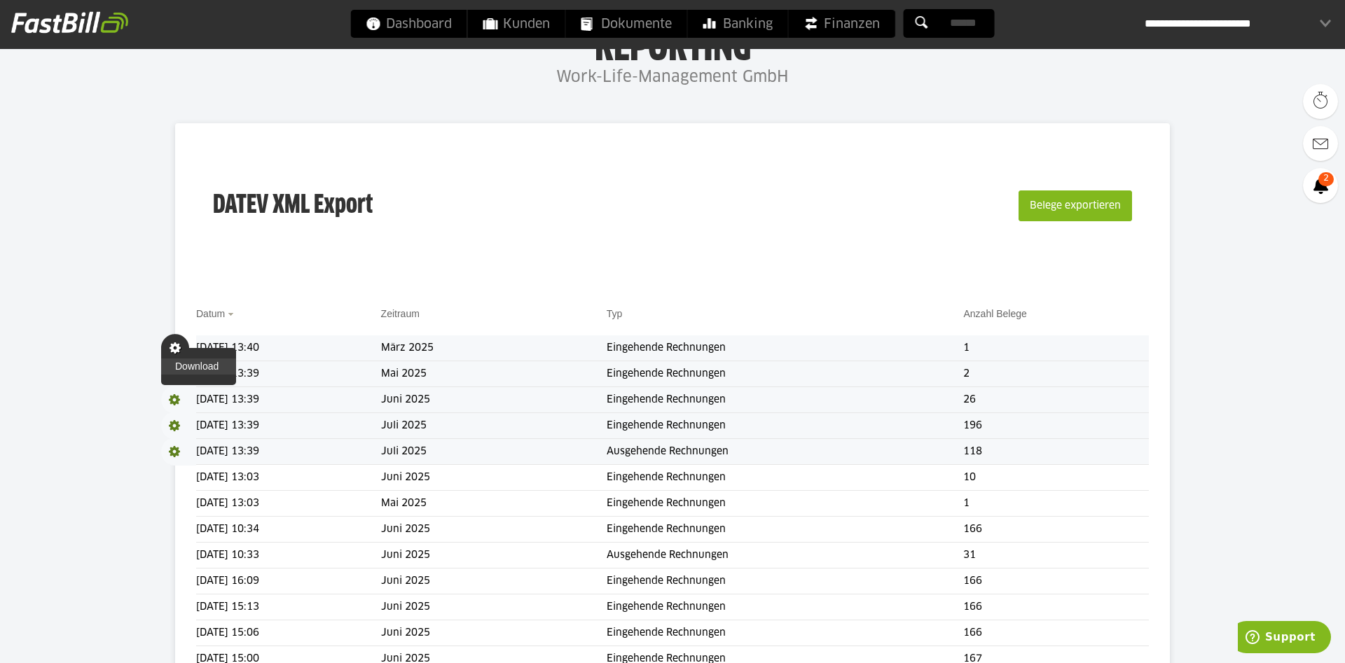
click at [191, 370] on link "Download" at bounding box center [198, 367] width 75 height 16
